Goal: Register for event/course

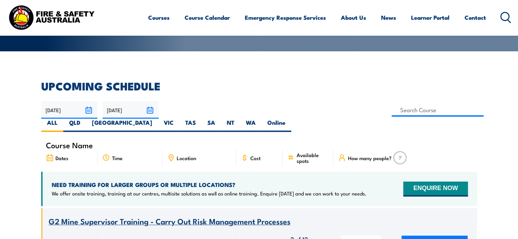
scroll to position [170, 0]
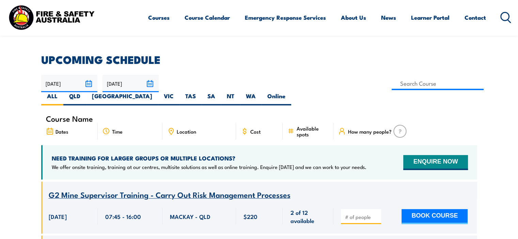
click at [185, 129] on span "Location" at bounding box center [186, 132] width 19 height 6
click at [169, 128] on icon at bounding box center [170, 131] width 7 height 7
click at [171, 130] on icon at bounding box center [171, 130] width 1 height 1
click at [86, 92] on label "QLD" at bounding box center [74, 98] width 23 height 13
click at [85, 92] on input "QLD" at bounding box center [82, 94] width 4 height 4
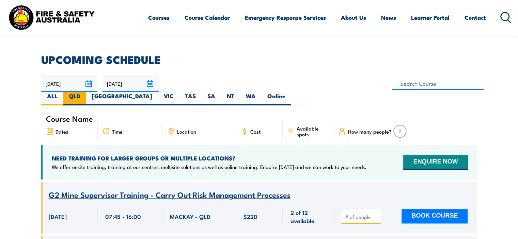
radio input "true"
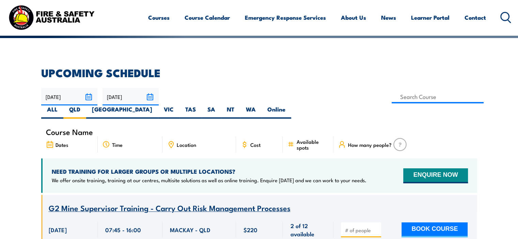
scroll to position [157, 0]
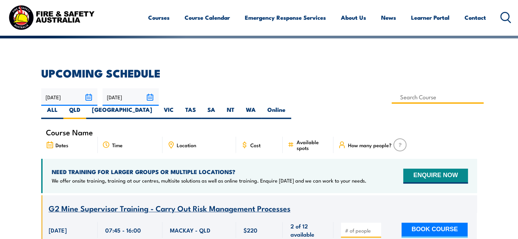
click at [392, 99] on input at bounding box center [438, 97] width 92 height 13
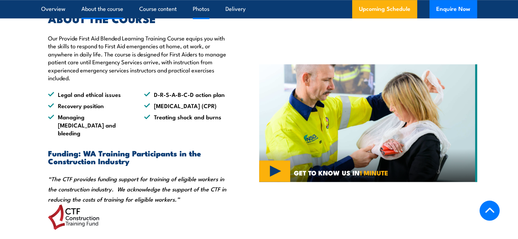
scroll to position [511, 0]
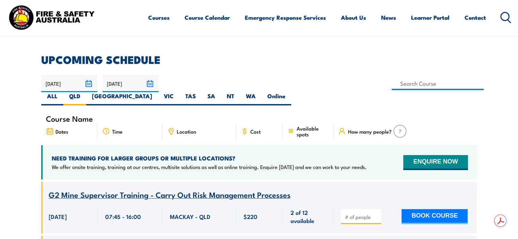
scroll to position [170, 0]
